Goal: Task Accomplishment & Management: Manage account settings

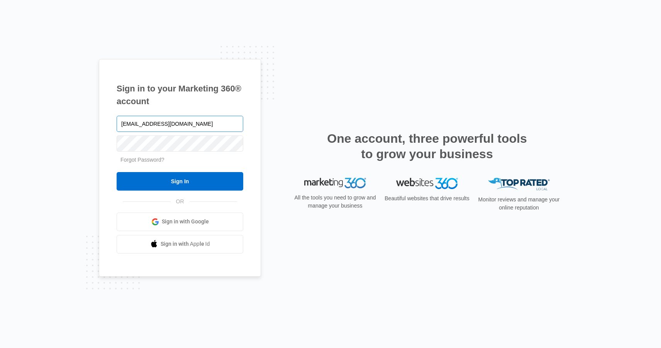
click at [182, 124] on input "etorres@campexclusive.com" at bounding box center [180, 124] width 127 height 16
drag, startPoint x: 138, startPoint y: 126, endPoint x: 104, endPoint y: 125, distance: 34.0
click at [104, 125] on div "Sign in to your Marketing 360® account etorres@campexclusive.com Forgot Passwor…" at bounding box center [180, 168] width 162 height 218
type input "[EMAIL_ADDRESS][DOMAIN_NAME]"
click at [102, 140] on div "Sign in to your Marketing 360® account rdoty@campexclusive.com Forgot Password?…" at bounding box center [180, 168] width 162 height 218
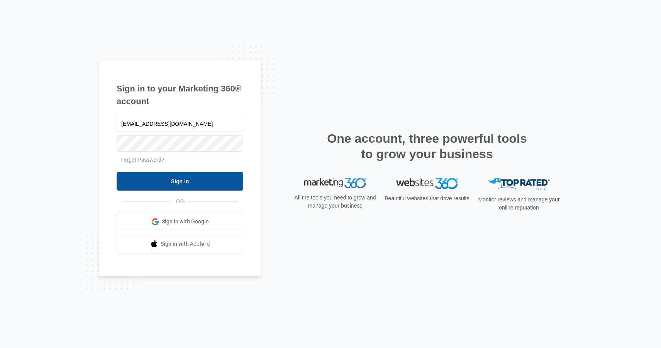
click at [133, 181] on input "Sign In" at bounding box center [180, 181] width 127 height 19
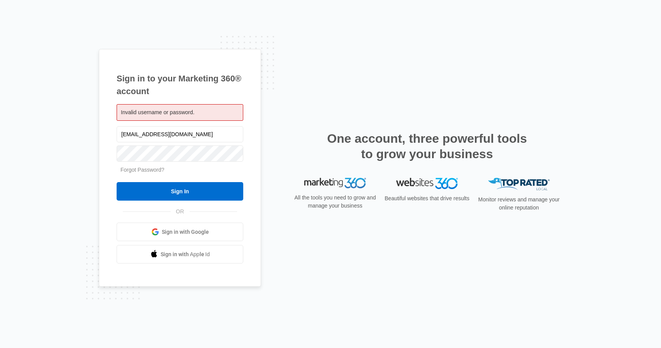
click at [142, 171] on link "Forgot Password?" at bounding box center [143, 170] width 44 height 6
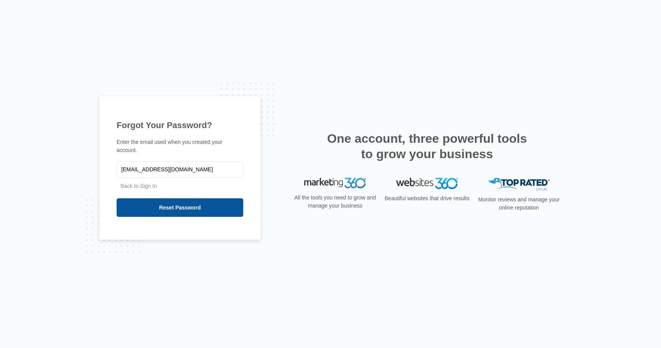
type input "[EMAIL_ADDRESS][DOMAIN_NAME]"
click at [165, 210] on input "Reset Password" at bounding box center [180, 208] width 127 height 19
